Goal: Task Accomplishment & Management: Use online tool/utility

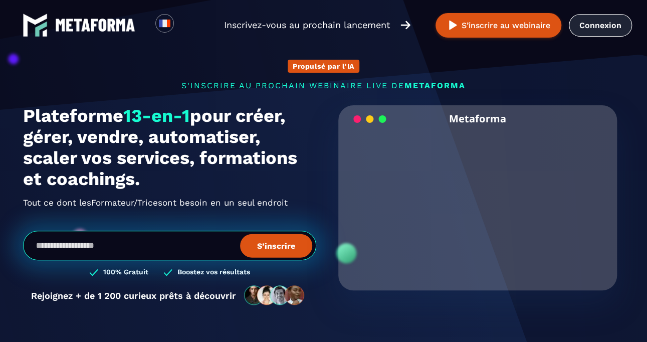
click at [607, 23] on link "Connexion" at bounding box center [600, 25] width 63 height 23
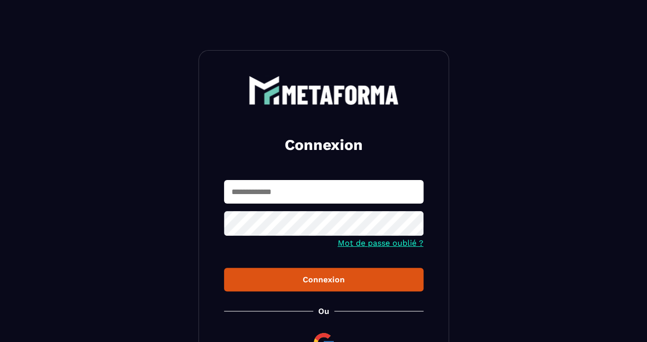
type input "**********"
click at [416, 223] on icon at bounding box center [412, 224] width 11 height 9
click at [321, 279] on div "Connexion" at bounding box center [324, 280] width 184 height 10
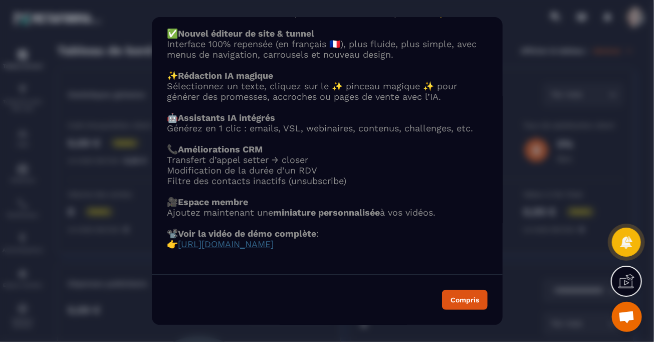
scroll to position [78, 0]
click at [270, 239] on span "https://www.loom.com/share/ebfc94d9cc3e4010afe3a9704801ec4a?sid=428a20d5-69a6-4…" at bounding box center [226, 244] width 96 height 11
drag, startPoint x: 269, startPoint y: 235, endPoint x: 355, endPoint y: 258, distance: 88.5
click at [355, 258] on div "🚀 METAFORMA passe en version 1.3 ! Voici toutes les nouveautés qui améliorent v…" at bounding box center [327, 116] width 351 height 296
